Goal: Navigation & Orientation: Find specific page/section

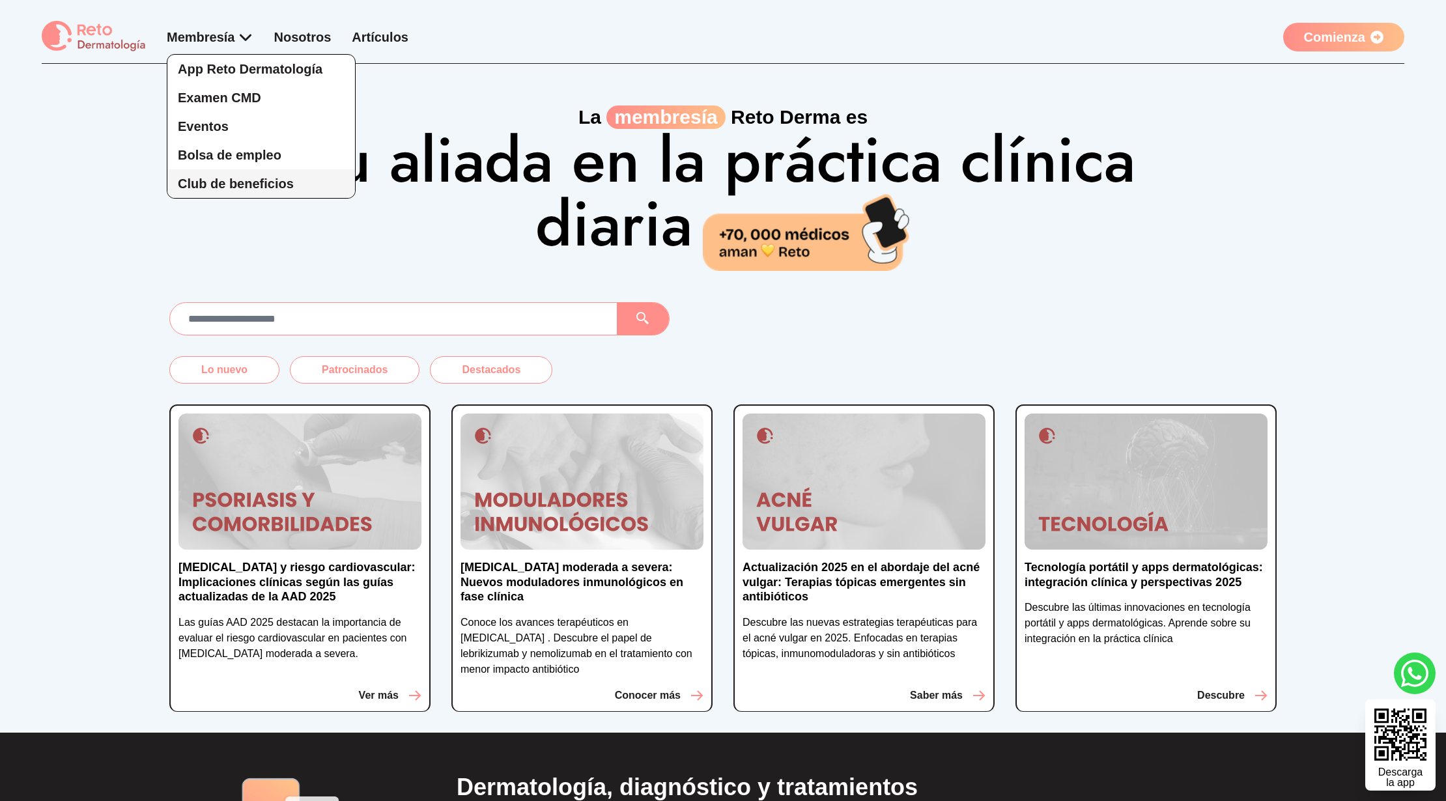
click at [251, 170] on link "Club de beneficios" at bounding box center [261, 183] width 188 height 29
click at [201, 36] on div "App Reto Dermatología Examen CMD Eventos Bolsa de empleo Club de beneficios" at bounding box center [210, 113] width 87 height 171
click at [253, 70] on span "App Reto Dermatología" at bounding box center [250, 69] width 145 height 14
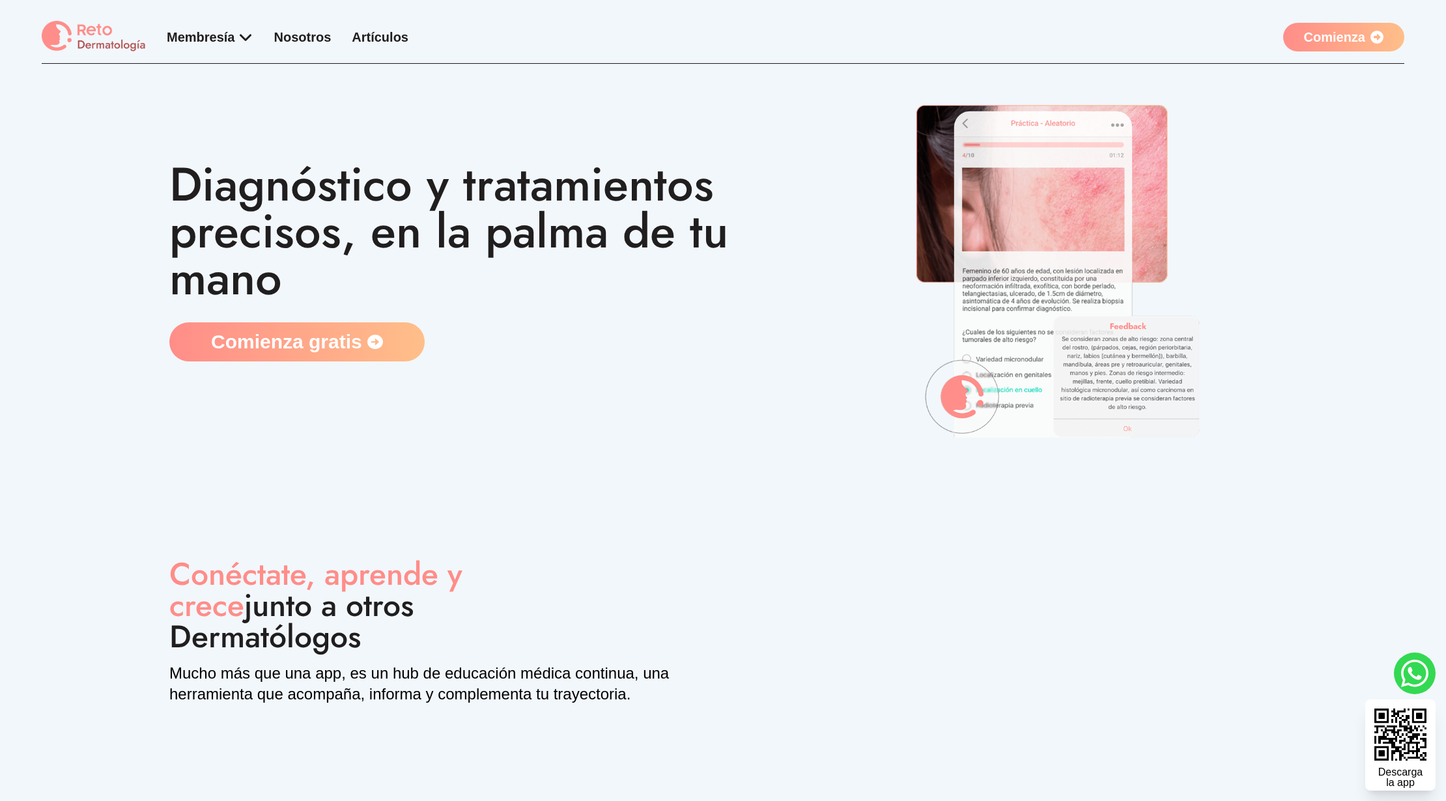
click at [244, 55] on div "Membresía App Reto Dermatología Examen CMD Eventos Bolsa de empleo Club de bene…" at bounding box center [723, 42] width 1363 height 43
click at [244, 46] on div "Membresía App Reto Dermatología Examen CMD Eventos Bolsa de empleo Club de bene…" at bounding box center [225, 37] width 367 height 32
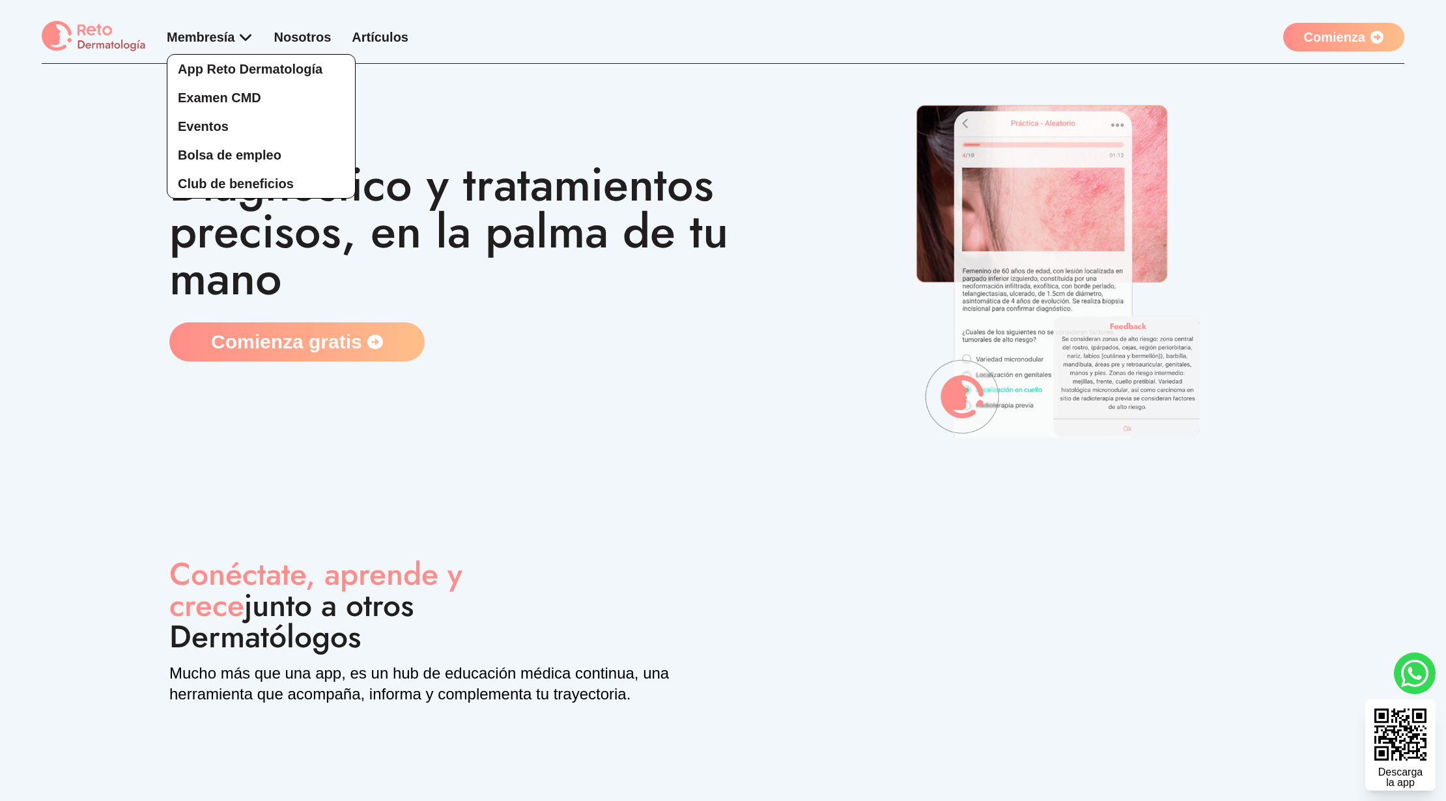
click at [224, 36] on div "App Reto Dermatología Examen CMD Eventos Bolsa de empleo Club de beneficios" at bounding box center [210, 113] width 87 height 171
click at [248, 155] on span "Bolsa de empleo" at bounding box center [230, 155] width 104 height 14
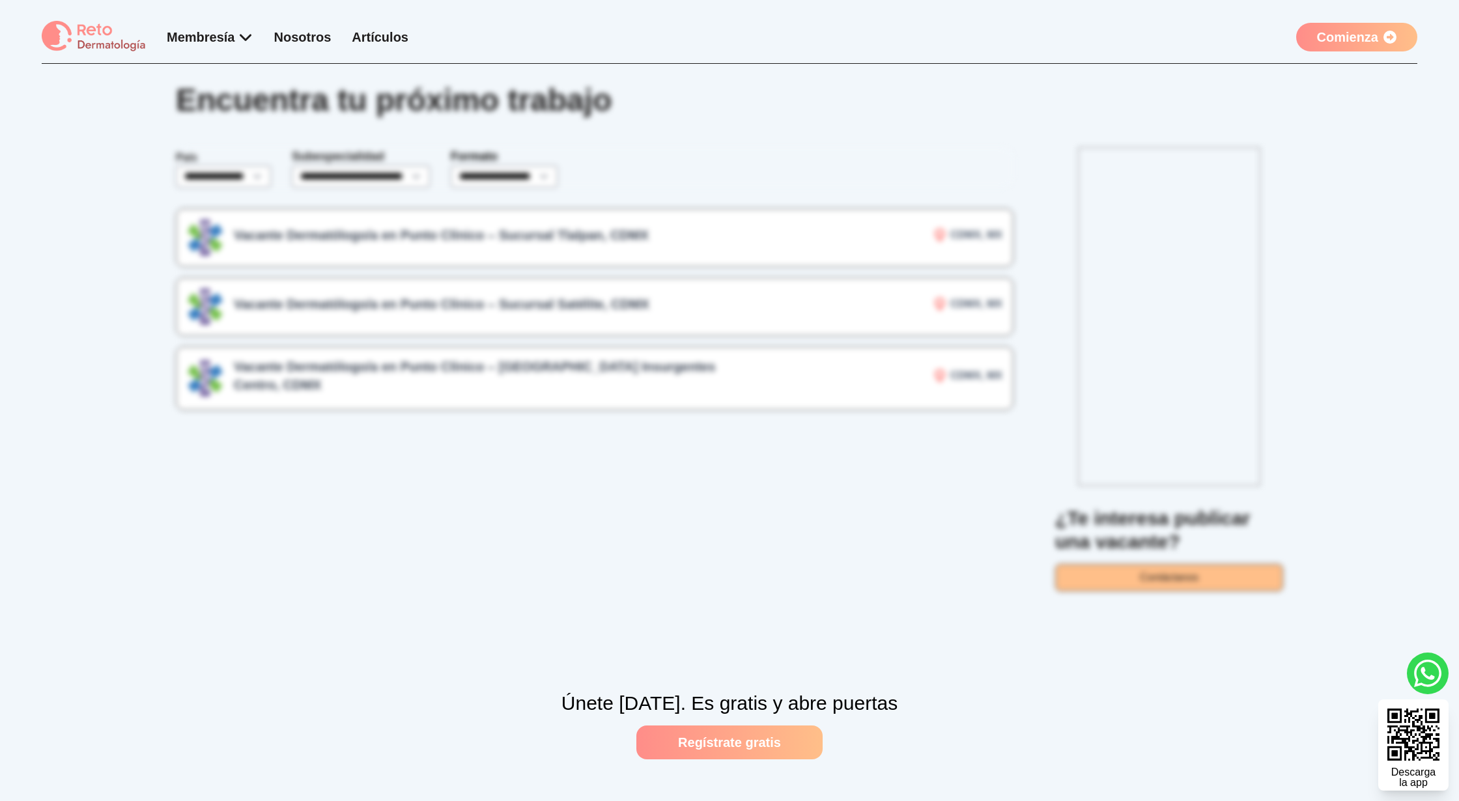
click at [94, 35] on img at bounding box center [94, 37] width 104 height 32
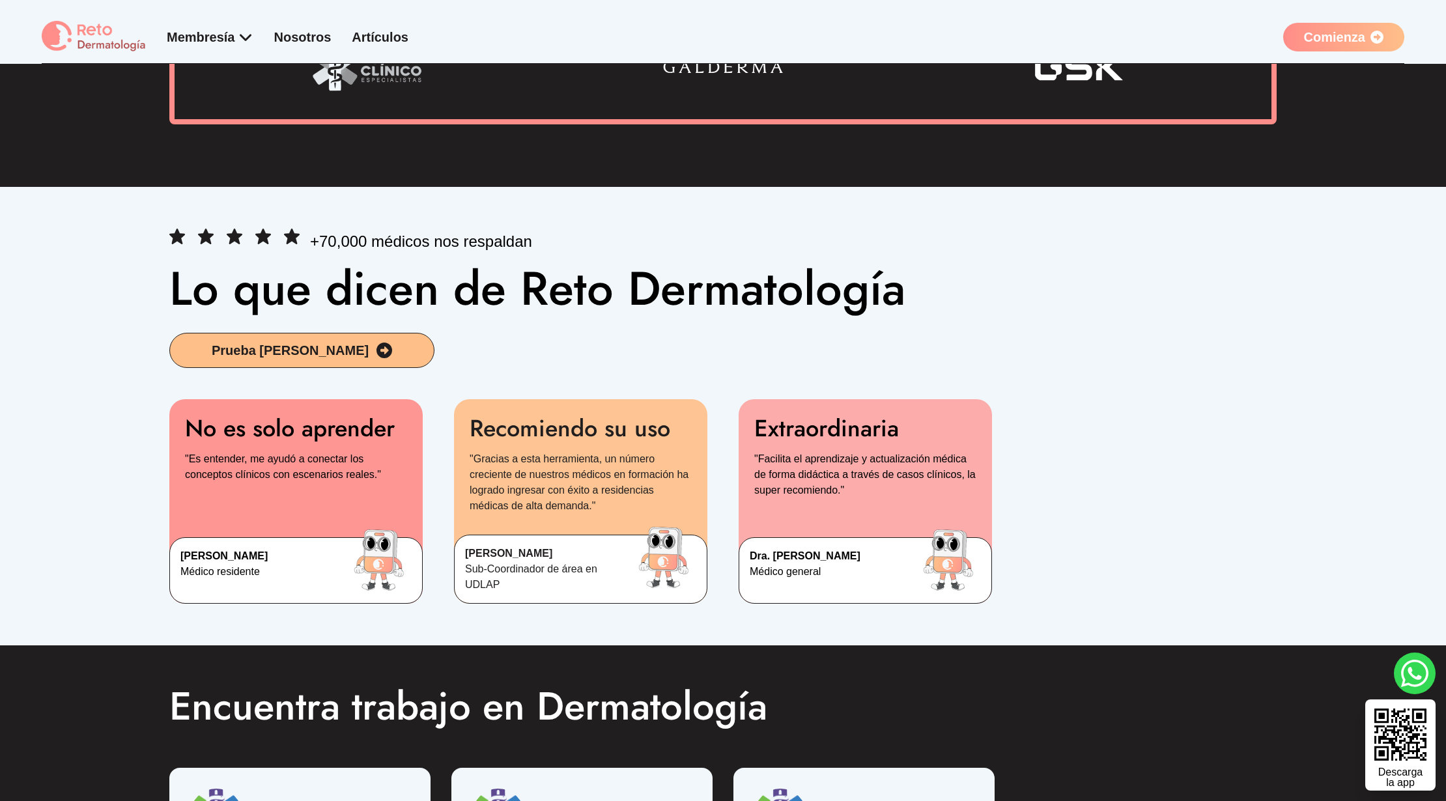
scroll to position [2171, 0]
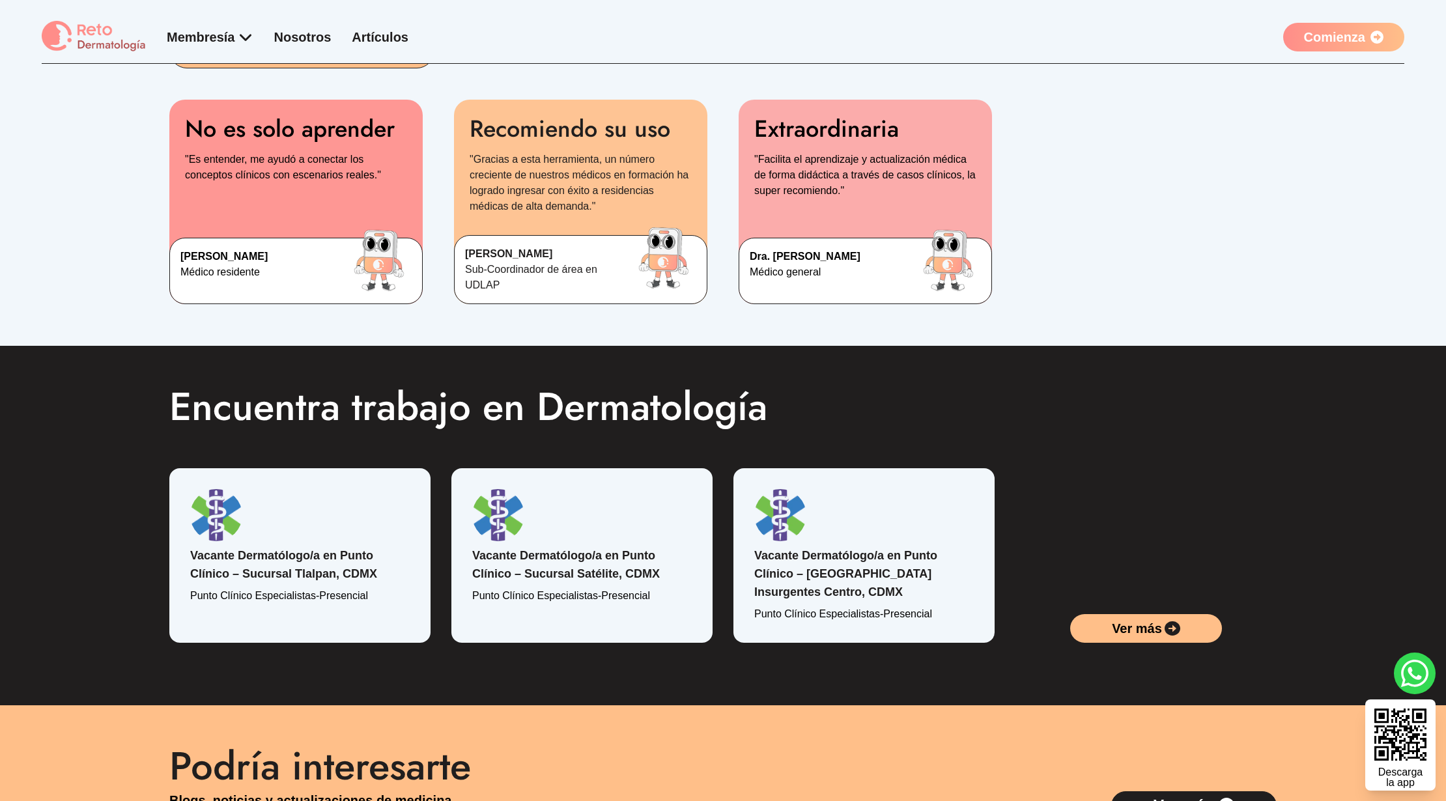
click at [319, 35] on link "Nosotros" at bounding box center [302, 37] width 57 height 14
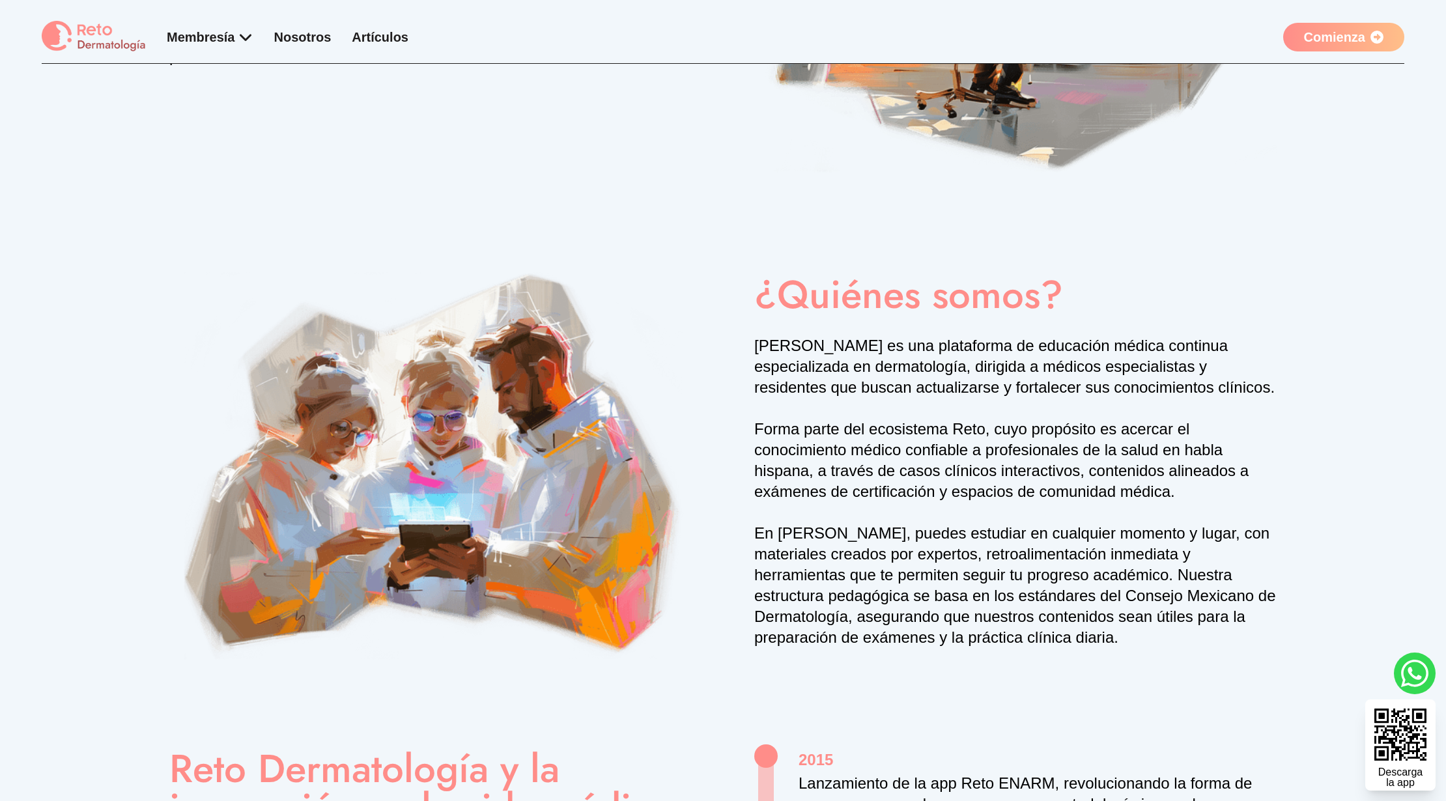
scroll to position [87, 0]
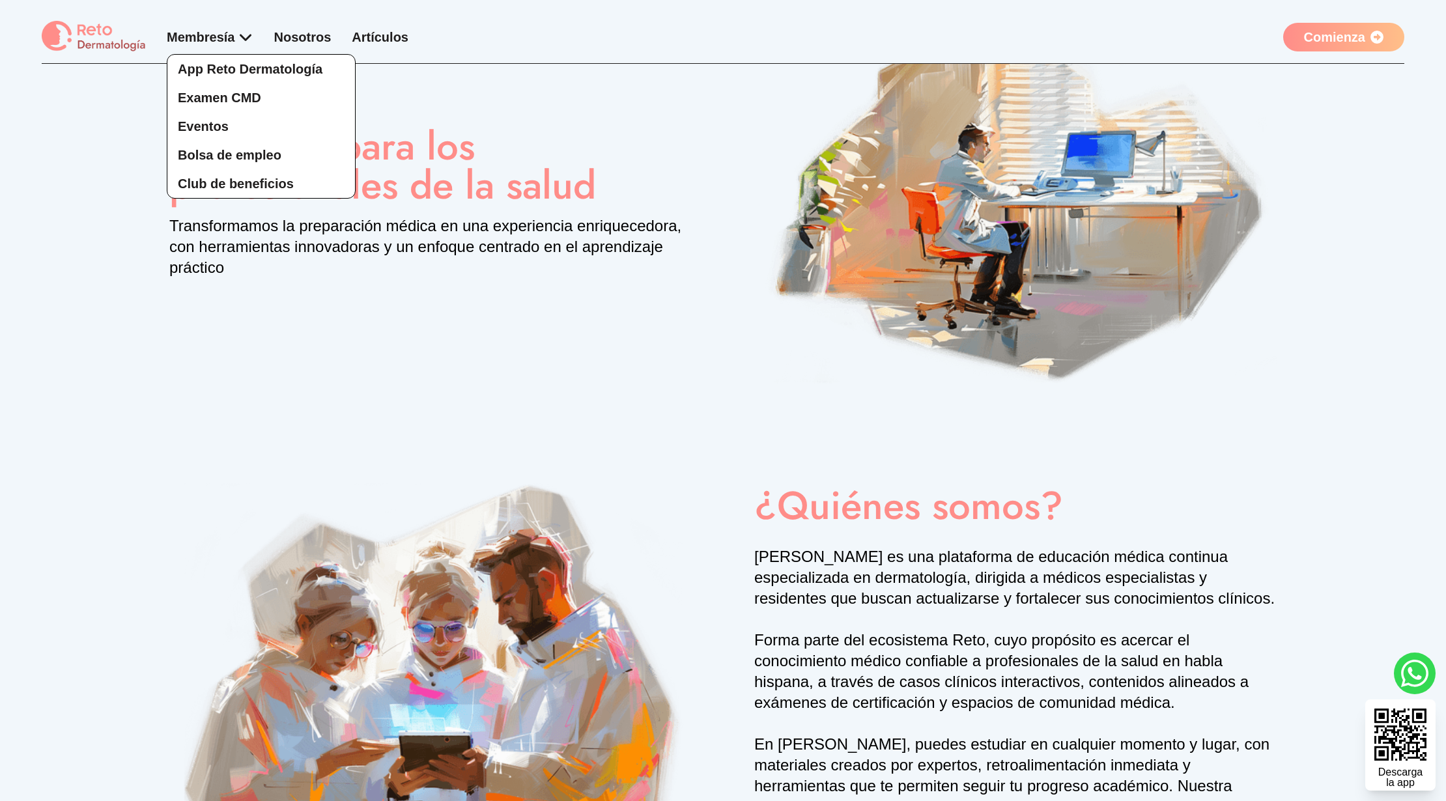
click at [231, 31] on div "App Reto Dermatología Examen CMD Eventos Bolsa de empleo Club de beneficios" at bounding box center [210, 113] width 87 height 171
click at [248, 63] on span "App Reto Dermatología" at bounding box center [250, 69] width 145 height 14
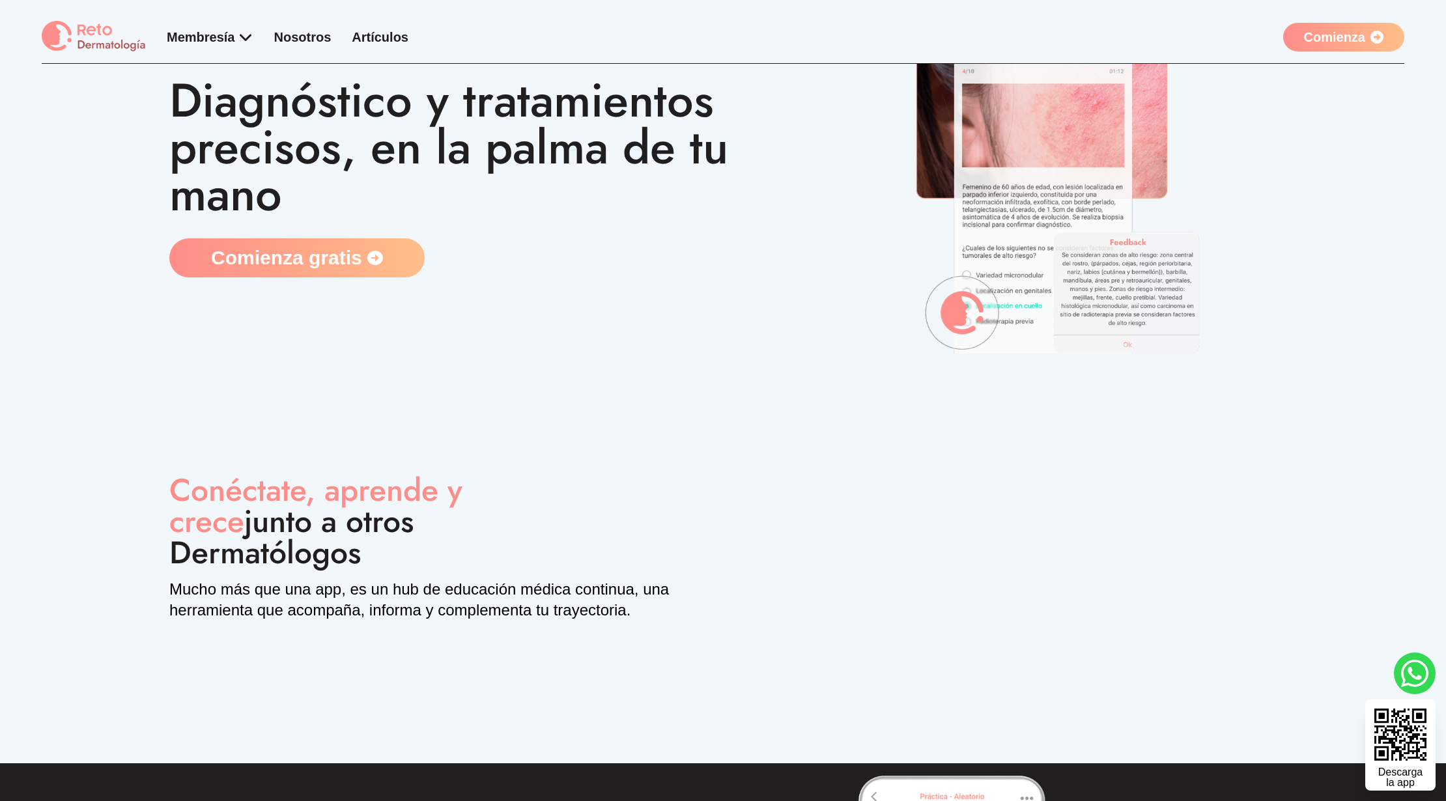
scroll to position [173, 0]
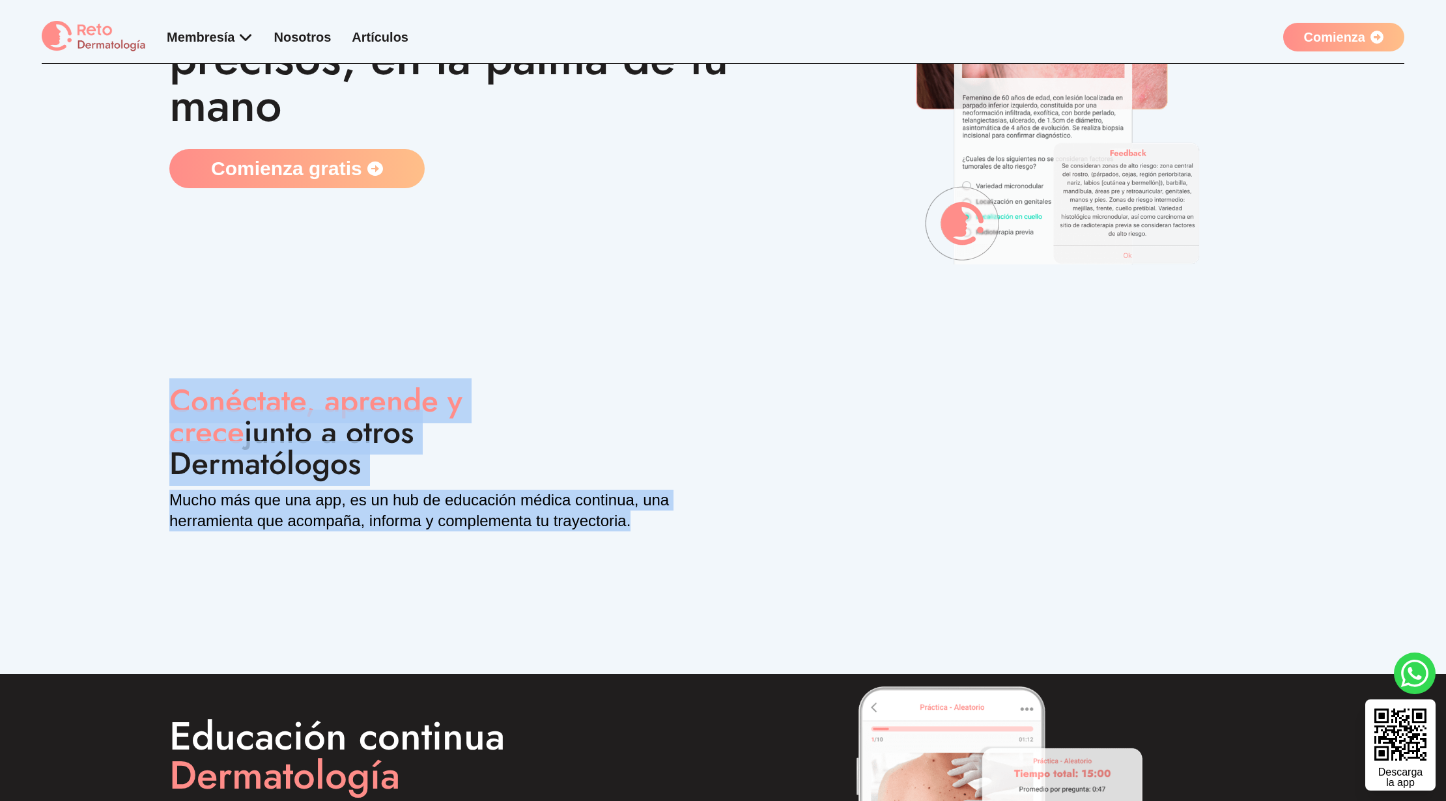
drag, startPoint x: 165, startPoint y: 395, endPoint x: 272, endPoint y: 517, distance: 161.6
click at [272, 517] on div "Conéctate, aprende y crece junto a otros Dermatólogos Mucho más que una app, …" at bounding box center [723, 479] width 1446 height 389
copy div "Conéctate, aprende y crece junto a otros Dermatólogos Mucho más que una app, …"
click at [546, 511] on p "Mucho más que una app, es un hub de educación médica continua, una herramien…" at bounding box center [440, 511] width 543 height 42
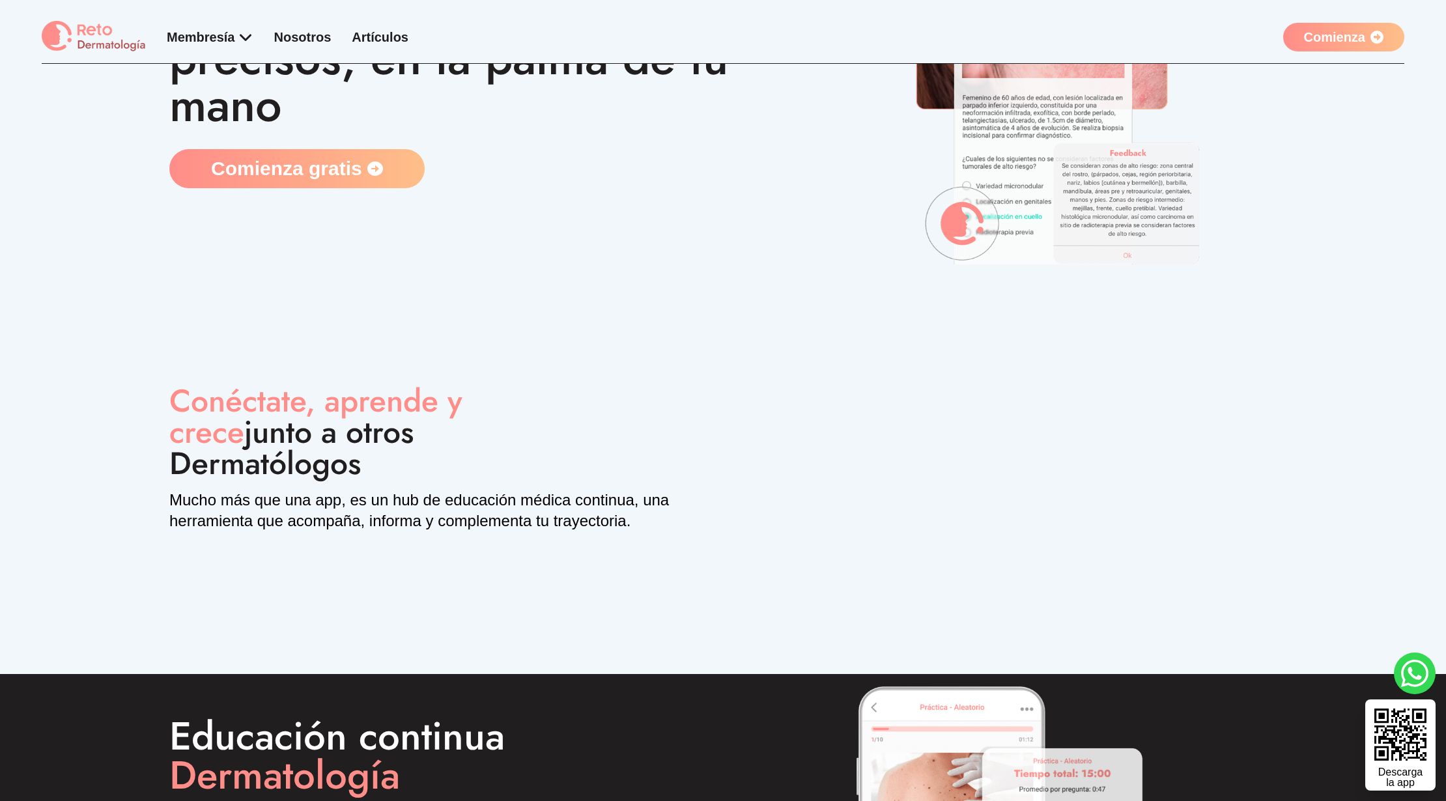
drag, startPoint x: 151, startPoint y: 403, endPoint x: 581, endPoint y: 431, distance: 430.9
click at [581, 431] on div "Conéctate, aprende y crece junto a otros Dermatólogos Mucho más que una app, …" at bounding box center [723, 479] width 1446 height 389
copy h1 "Conéctate, aprende y crece junto a otros Dermatólogos"
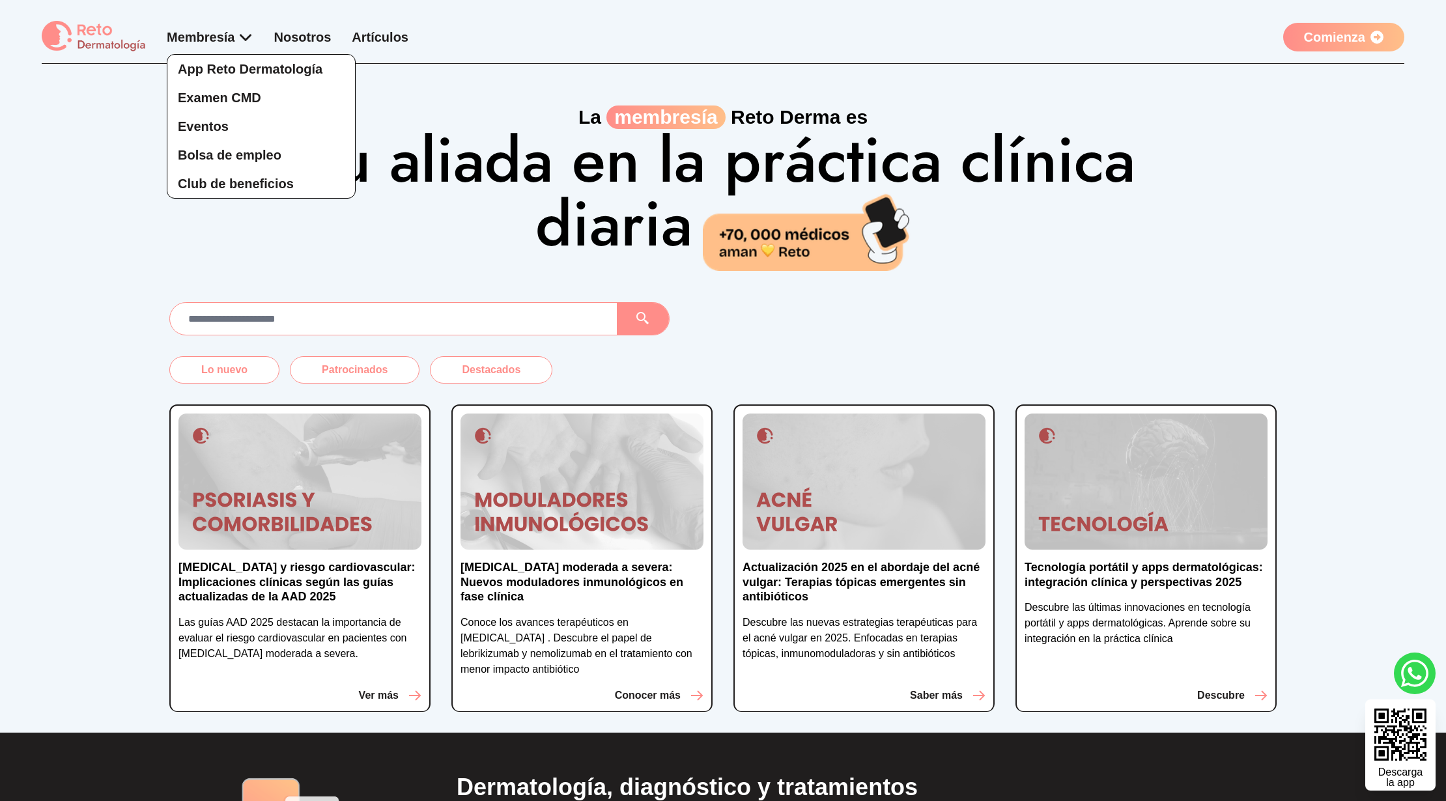
click at [250, 37] on div "App Reto Dermatología Examen CMD Eventos Bolsa de empleo Club de beneficios" at bounding box center [210, 113] width 87 height 171
click at [264, 148] on span "Bolsa de empleo" at bounding box center [230, 155] width 104 height 14
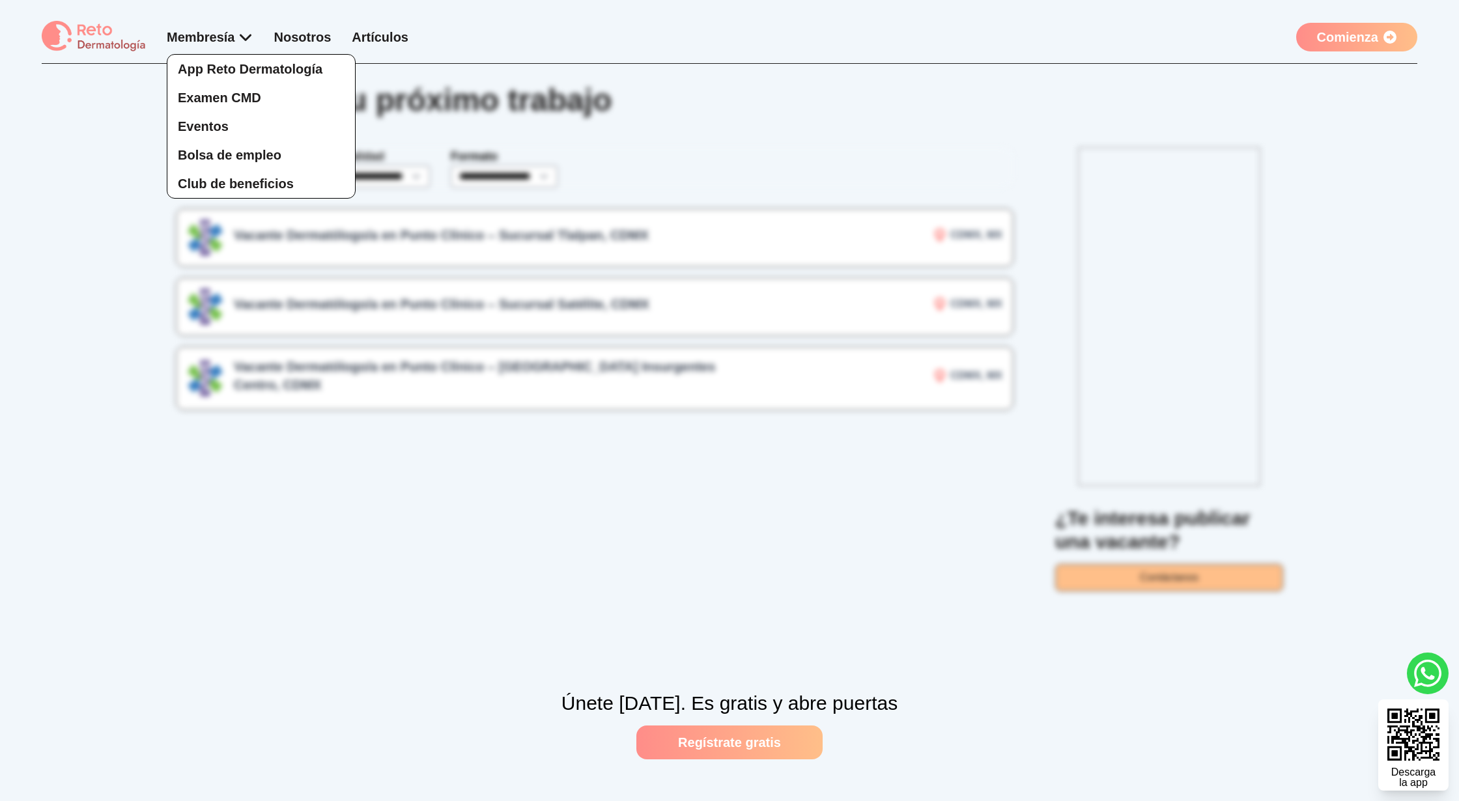
click at [244, 35] on div "App Reto Dermatología Examen CMD Eventos Bolsa de empleo Club de beneficios" at bounding box center [210, 113] width 87 height 171
click at [242, 173] on link "Club de beneficios" at bounding box center [261, 183] width 188 height 29
